Goal: Check status: Check status

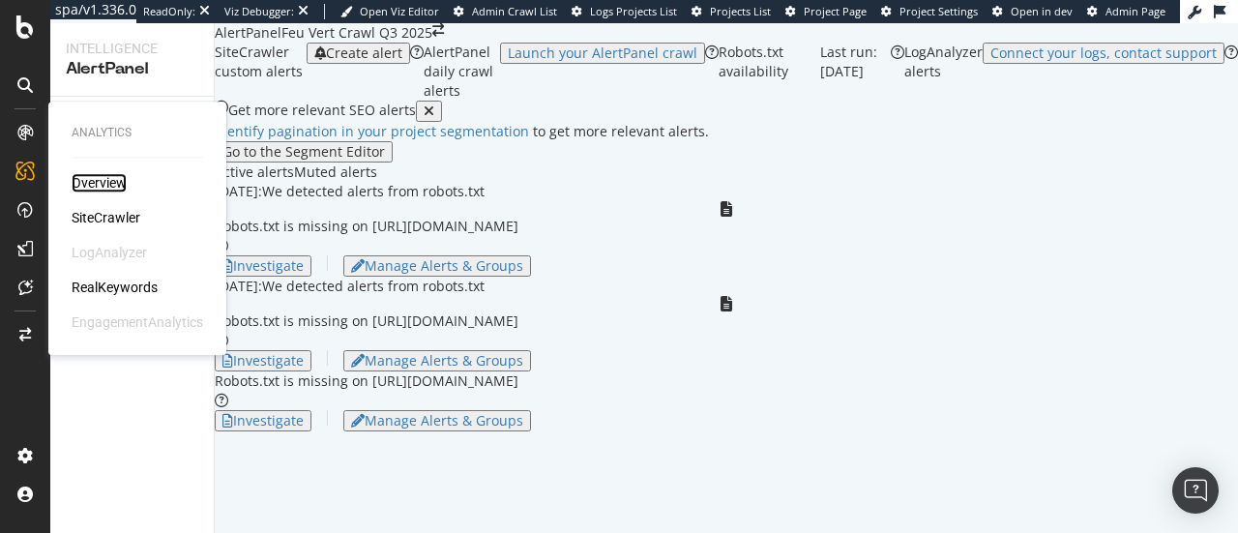
click at [97, 176] on div "Overview" at bounding box center [99, 182] width 55 height 19
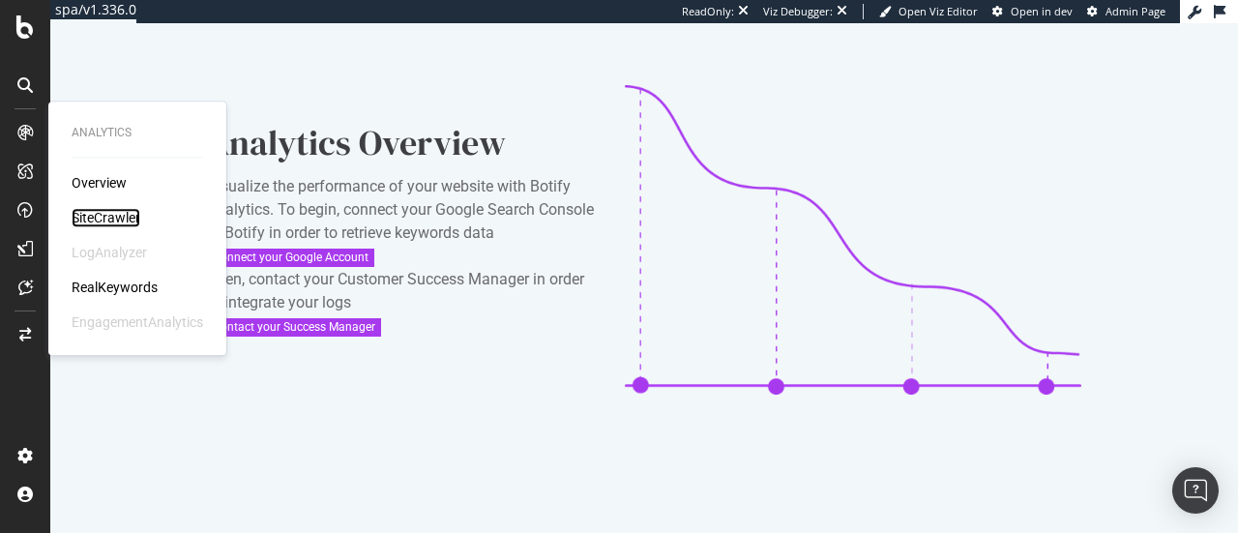
click at [106, 218] on div "SiteCrawler" at bounding box center [106, 217] width 69 height 19
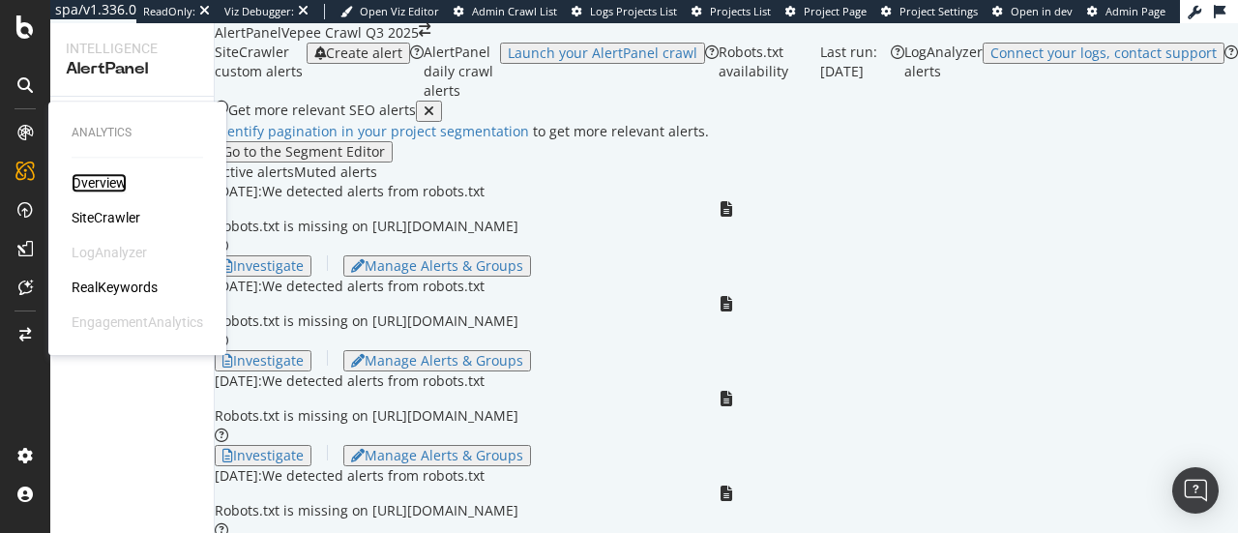
click at [122, 181] on div "Overview" at bounding box center [99, 182] width 55 height 19
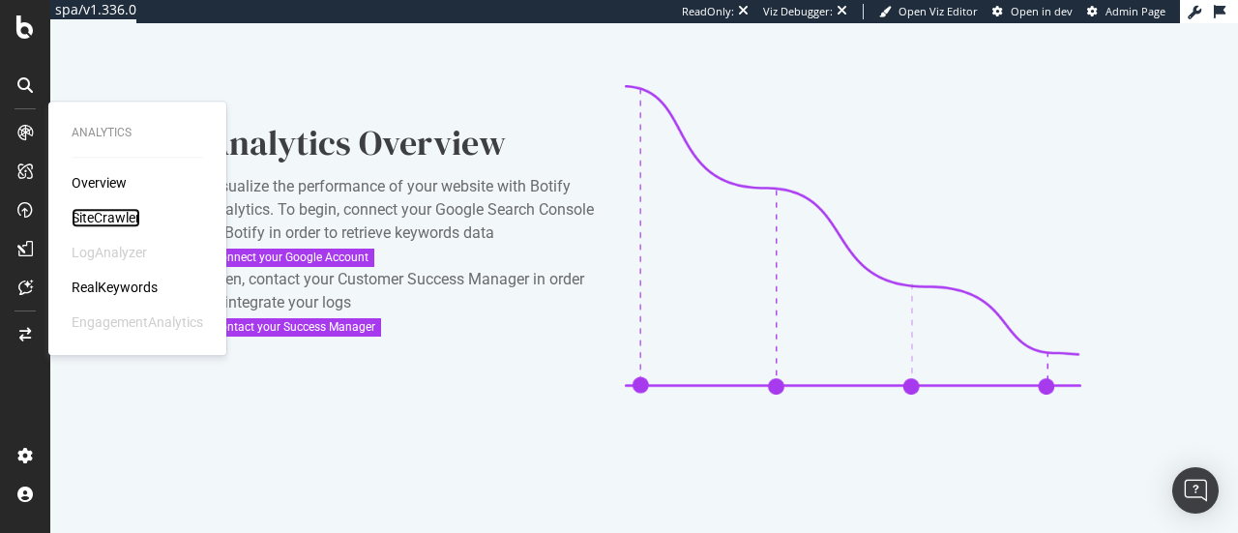
click at [87, 218] on div "SiteCrawler" at bounding box center [106, 217] width 69 height 19
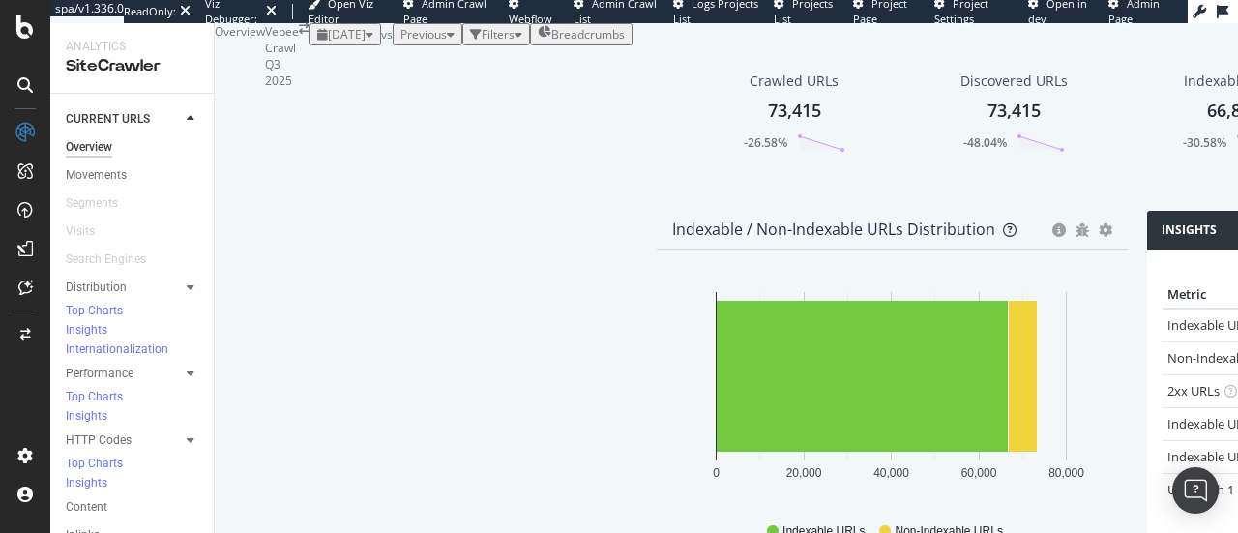
scroll to position [598, 0]
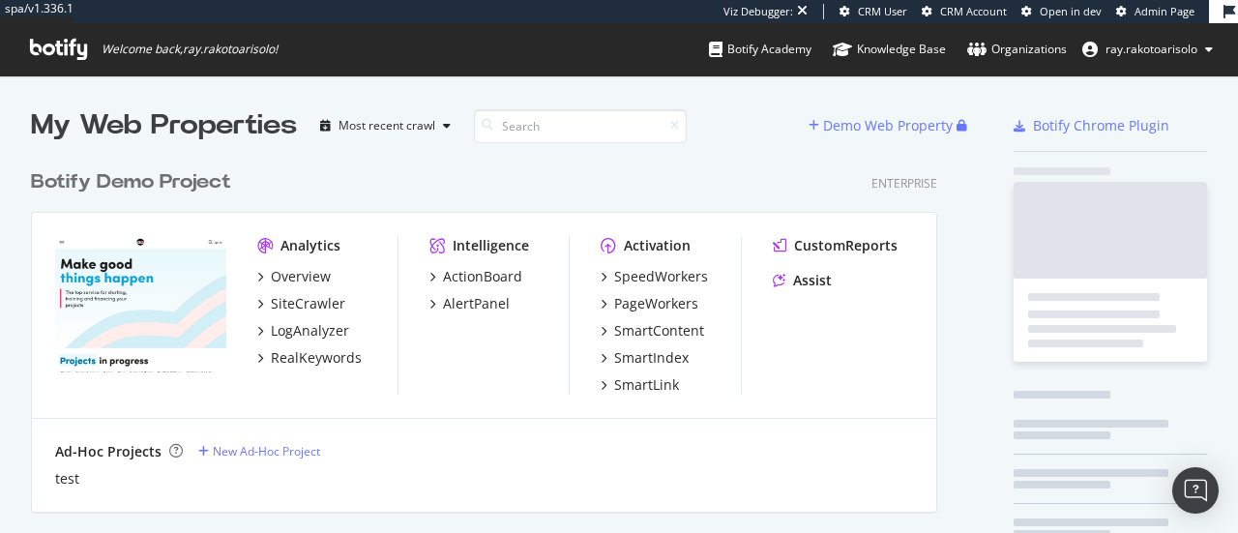
scroll to position [6136, 907]
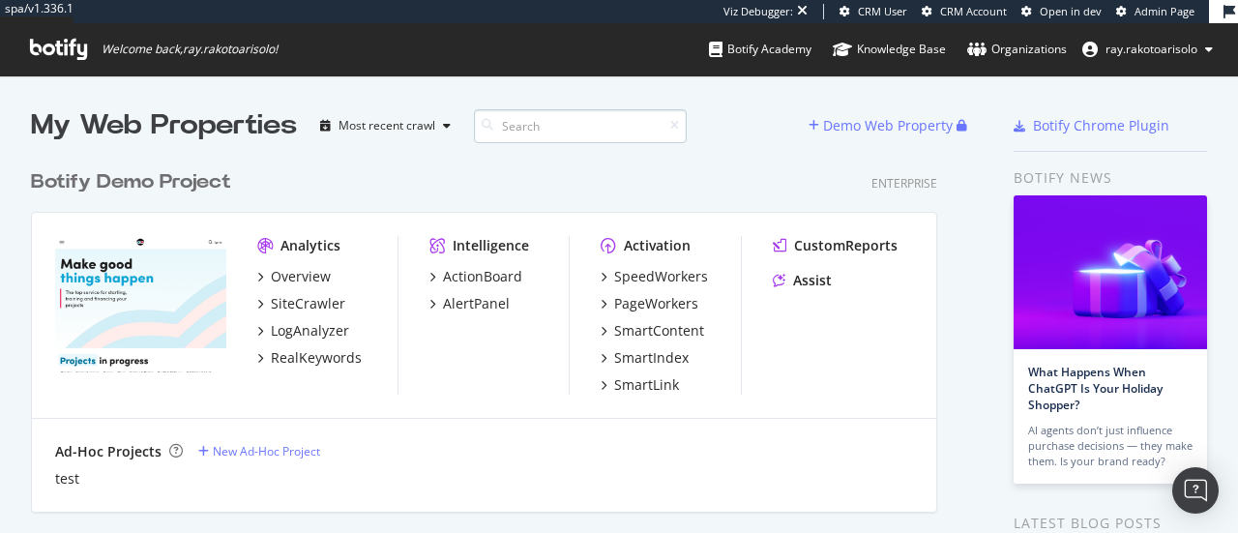
click at [554, 124] on input at bounding box center [580, 126] width 213 height 34
click at [1117, 46] on span "ray.rakotoarisolo" at bounding box center [1152, 49] width 92 height 16
click at [590, 125] on input at bounding box center [580, 126] width 213 height 34
click at [72, 48] on icon at bounding box center [58, 49] width 57 height 21
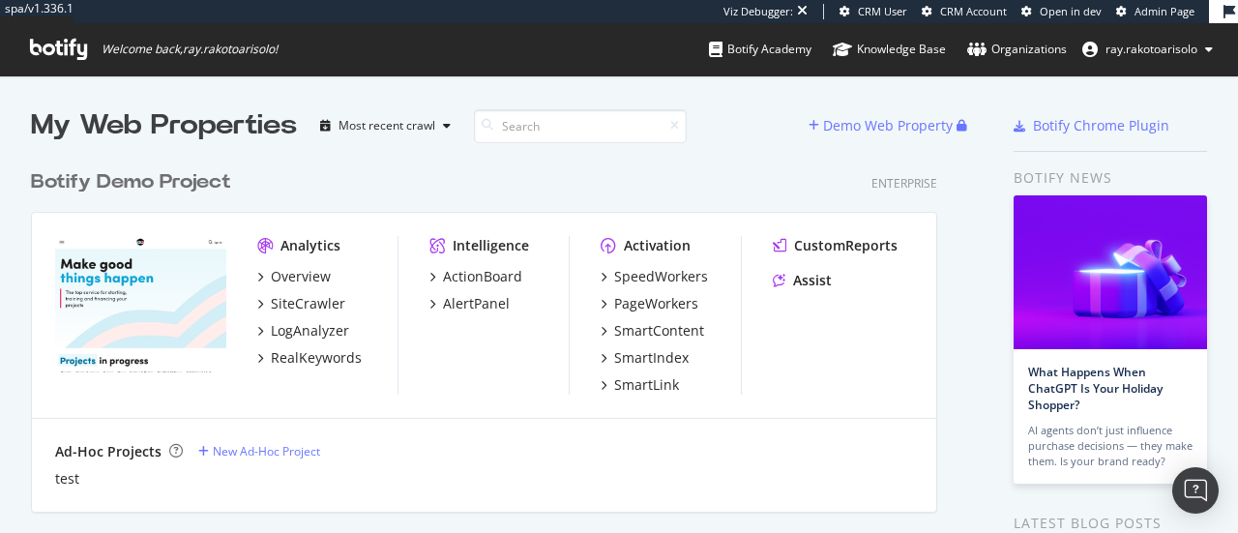
click at [63, 45] on icon at bounding box center [58, 49] width 57 height 21
click at [575, 131] on input at bounding box center [580, 126] width 213 height 34
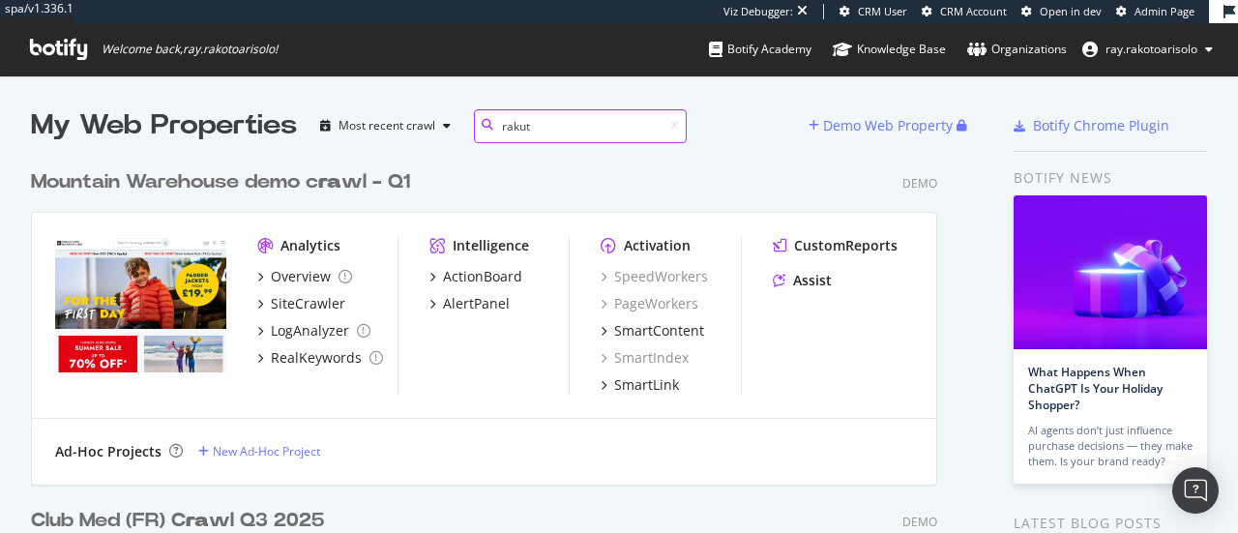
scroll to position [323, 907]
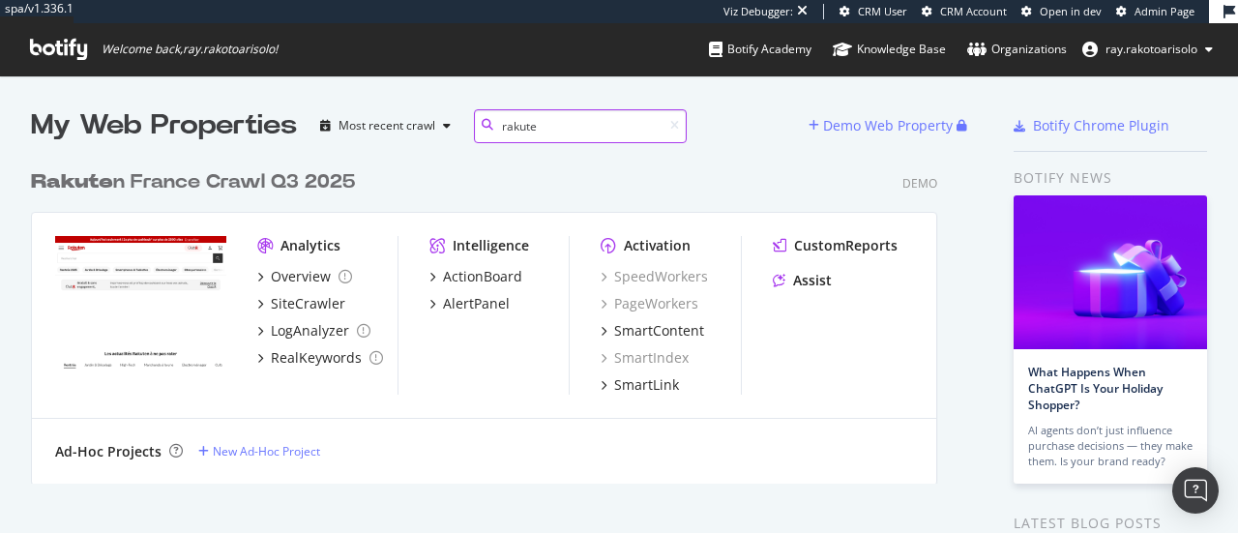
type input "rakute"
click at [221, 175] on div "Rakute n France Crawl Q3 2025" at bounding box center [193, 182] width 324 height 28
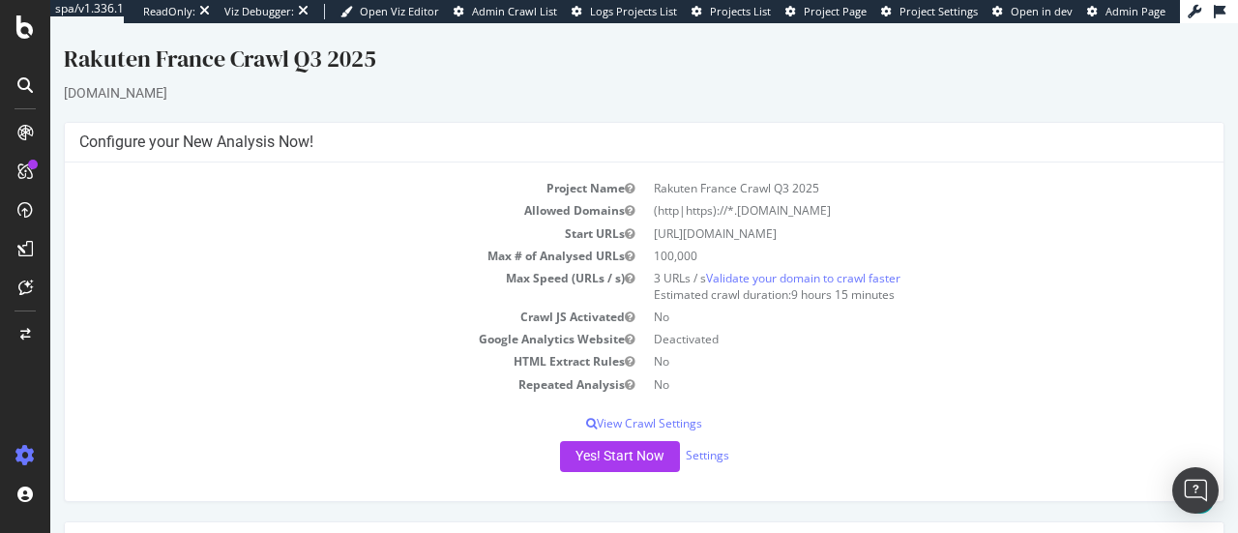
scroll to position [372, 0]
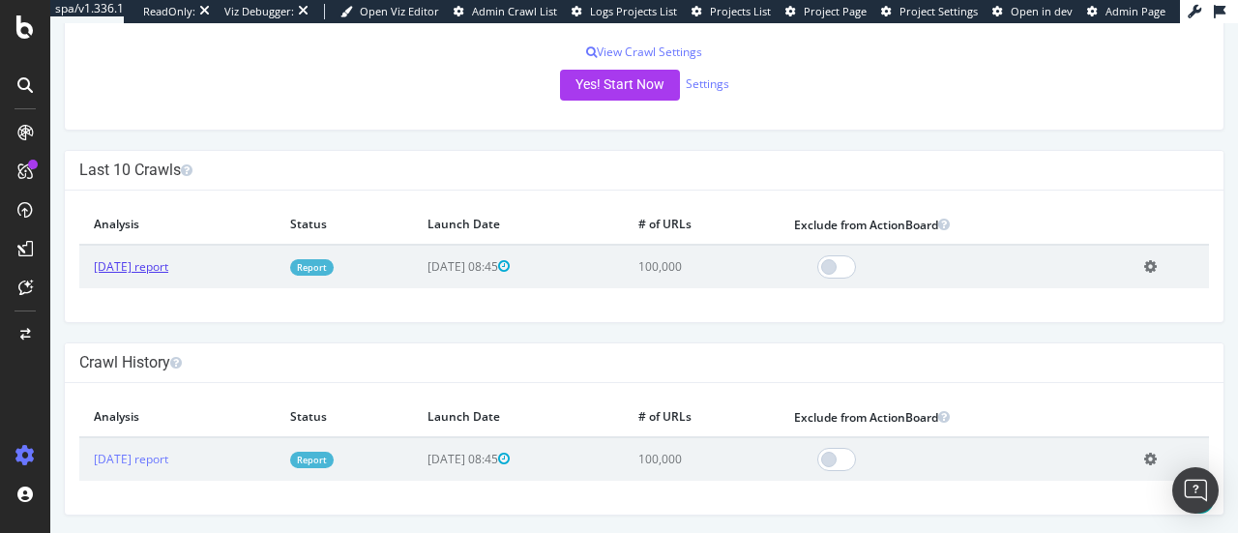
click at [134, 272] on link "2025 Aug. 6th report" at bounding box center [131, 266] width 74 height 16
